Goal: Task Accomplishment & Management: Manage account settings

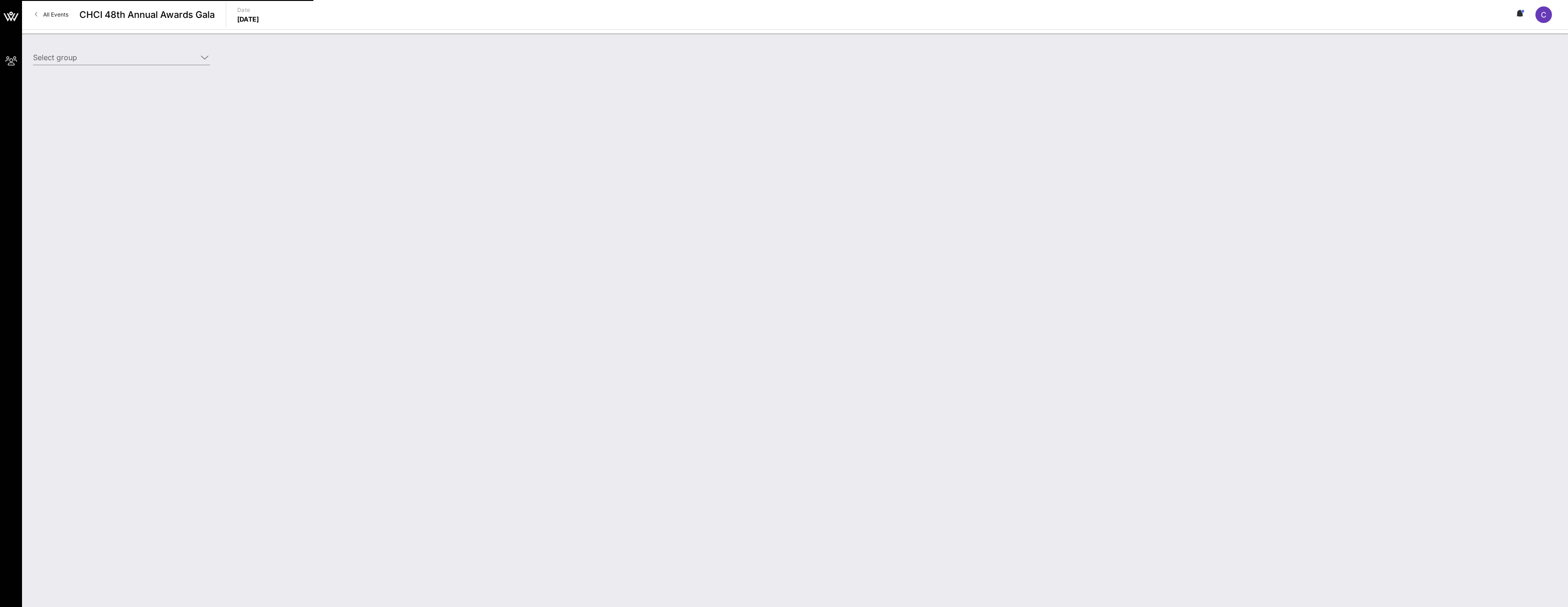
type input "Constellation Brands (Constellation Brands) [[PERSON_NAME], [PERSON_NAME][EMAIL…"
